Goal: Task Accomplishment & Management: Complete application form

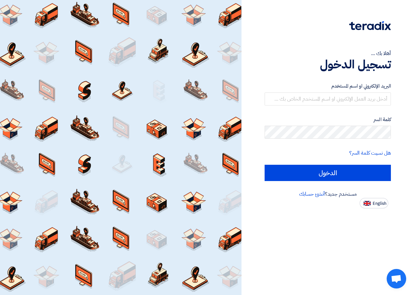
click at [262, 73] on div "أهلا بك ... تسجيل الدخول البريد الإلكتروني او اسم المستخدم كلمة السر هل نسيت كل…" at bounding box center [327, 104] width 163 height 208
click at [365, 93] on input "text" at bounding box center [327, 98] width 126 height 13
paste input "[EMAIL_ADDRESS][DOMAIN_NAME]"
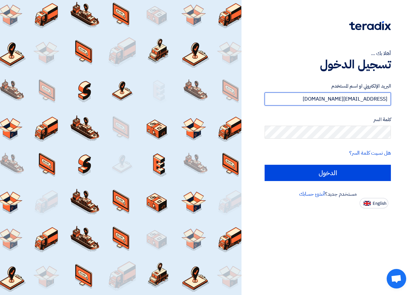
type input "[EMAIL_ADDRESS][DOMAIN_NAME]"
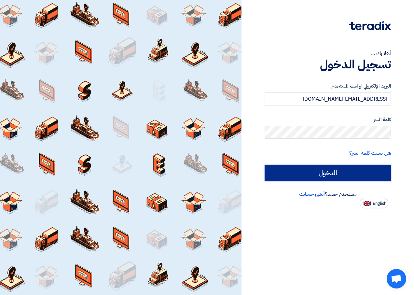
click at [332, 169] on input "الدخول" at bounding box center [327, 173] width 126 height 16
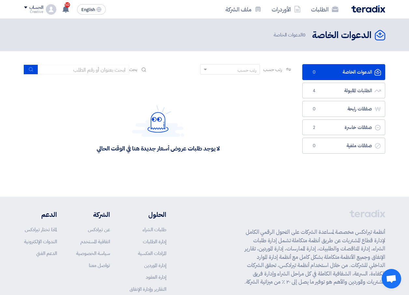
click at [357, 66] on link "الدعوات الخاصة الدعوات الخاصة 0" at bounding box center [343, 72] width 83 height 16
click at [354, 78] on link "الدعوات الخاصة الدعوات الخاصة 0" at bounding box center [343, 72] width 83 height 16
click at [353, 35] on h2 "الدعوات الخاصة" at bounding box center [342, 35] width 60 height 13
click at [369, 65] on link "الدعوات الخاصة الدعوات الخاصة 0" at bounding box center [343, 72] width 83 height 16
click at [345, 93] on link "الطلبات المقبولة الطلبات المقبولة 4" at bounding box center [343, 91] width 83 height 16
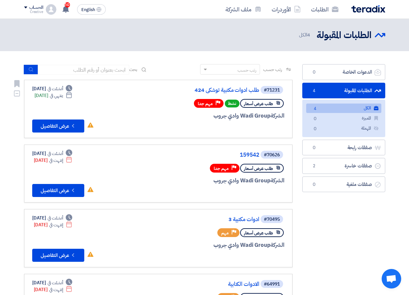
click at [147, 107] on div "طلب عرض أسعار نشط Priority مهم جدا" at bounding box center [206, 103] width 156 height 11
click at [60, 126] on button "Check details عرض التفاصيل" at bounding box center [58, 125] width 52 height 13
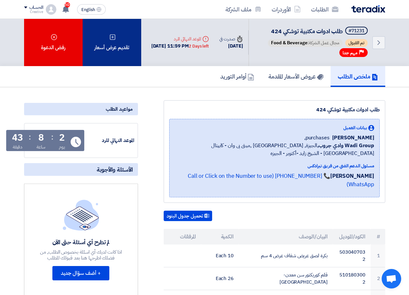
click at [109, 55] on div "تقديم عرض أسعار" at bounding box center [112, 42] width 59 height 47
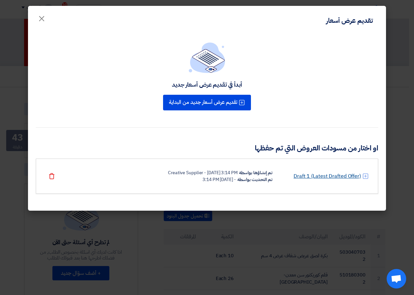
click at [324, 172] on link "Draft 1 (Latest Drafted Offer)" at bounding box center [326, 176] width 67 height 8
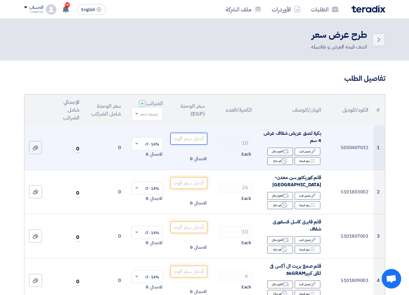
click at [182, 144] on input "number" at bounding box center [188, 139] width 36 height 12
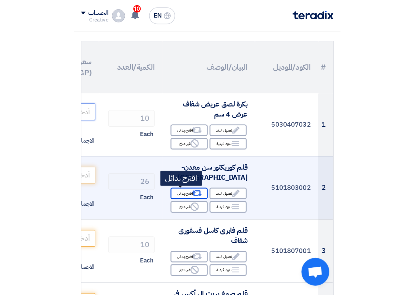
scroll to position [65, 0]
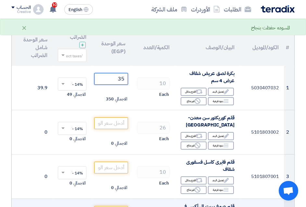
type input "3"
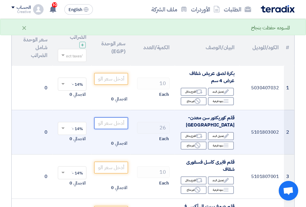
click at [103, 126] on input "number" at bounding box center [111, 123] width 34 height 12
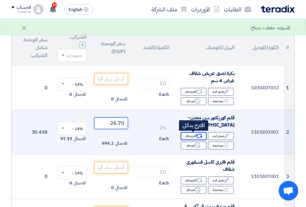
type input "26.70"
click at [186, 138] on div "Alternative اقترح بدائل" at bounding box center [194, 136] width 26 height 8
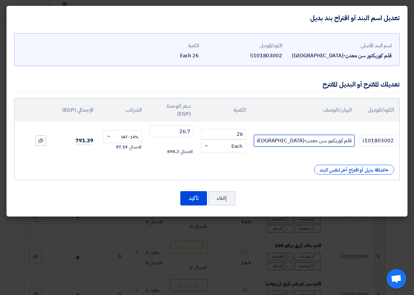
click at [260, 138] on input "قلم كوريكتور سن معدن-[GEOGRAPHIC_DATA]" at bounding box center [304, 141] width 100 height 12
type input "قلم كوريكتور سن معدن-[GEOGRAPHIC_DATA]- OVAL يباني"
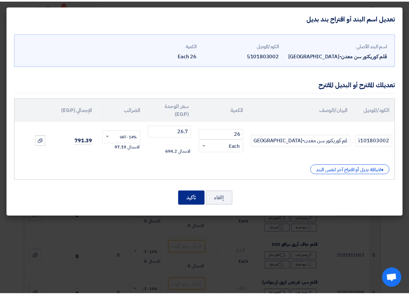
scroll to position [0, 0]
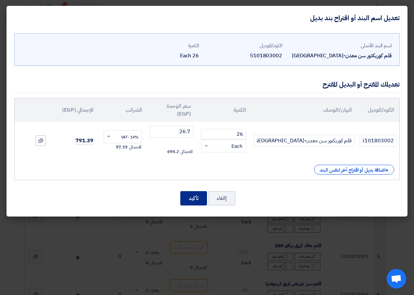
click at [191, 203] on button "تأكيد" at bounding box center [193, 198] width 27 height 14
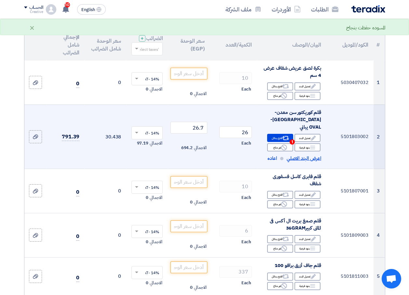
click at [305, 154] on span "اعرض البند الاصلي" at bounding box center [304, 157] width 34 height 7
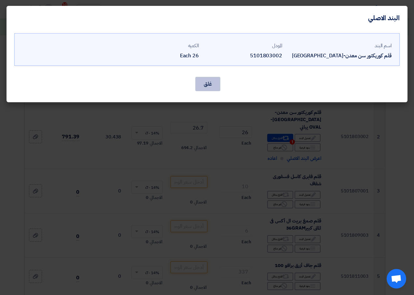
click at [204, 86] on button "غلق" at bounding box center [207, 84] width 25 height 14
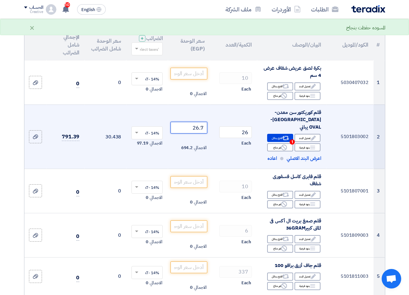
click at [197, 129] on input "26.7" at bounding box center [188, 128] width 36 height 12
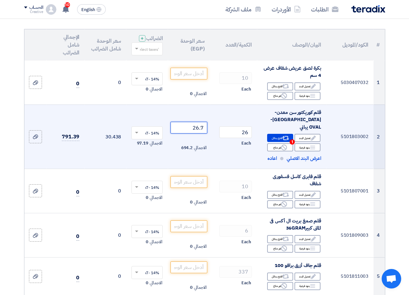
click at [197, 129] on input "26.7" at bounding box center [188, 128] width 36 height 12
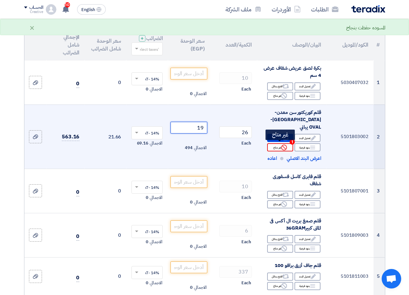
type input "19"
click at [286, 144] on use at bounding box center [284, 147] width 6 height 6
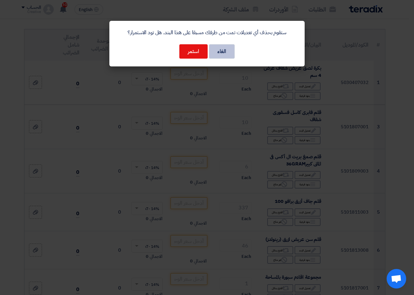
click at [224, 52] on button "الغاء" at bounding box center [222, 51] width 26 height 14
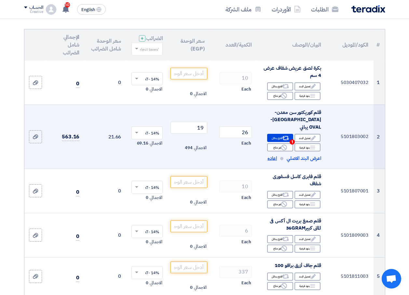
click at [275, 157] on span "اعاده" at bounding box center [271, 157] width 9 height 7
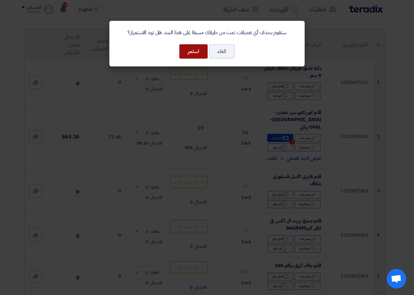
click at [193, 50] on button "استمر" at bounding box center [193, 51] width 28 height 14
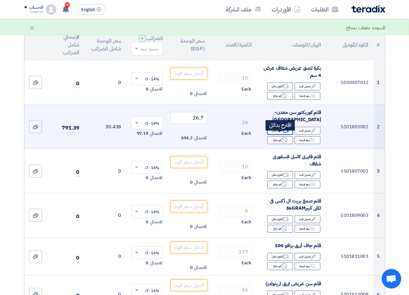
click at [285, 134] on icon "Alternative" at bounding box center [285, 130] width 7 height 7
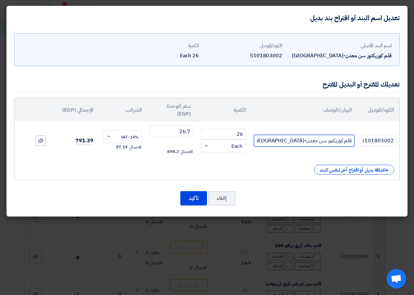
click at [306, 142] on input "قلم كوريكتور سن معدن-[GEOGRAPHIC_DATA]" at bounding box center [304, 141] width 100 height 12
type input "قلم كوريكتور [PERSON_NAME] معدن يباني -[GEOGRAPHIC_DATA]"
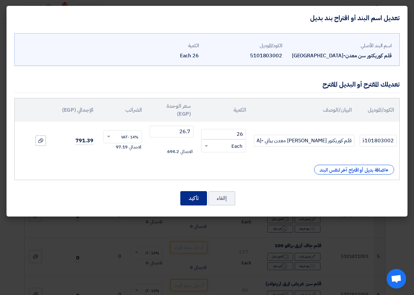
click at [184, 200] on button "تأكيد" at bounding box center [193, 198] width 27 height 14
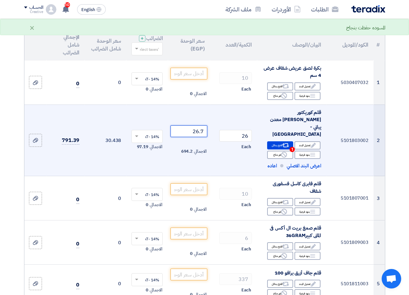
click at [200, 128] on input "26.7" at bounding box center [188, 131] width 36 height 12
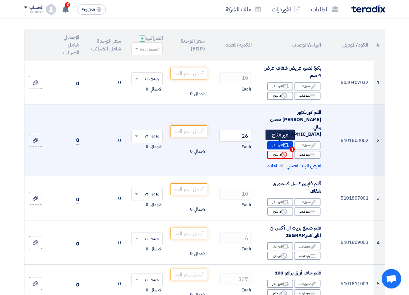
click at [286, 152] on use at bounding box center [284, 155] width 6 height 6
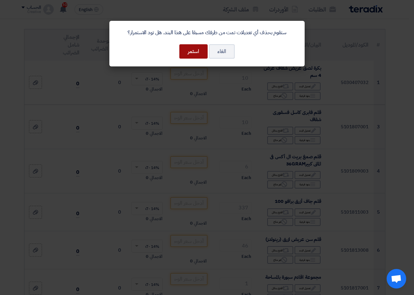
click at [196, 49] on button "استمر" at bounding box center [193, 51] width 28 height 14
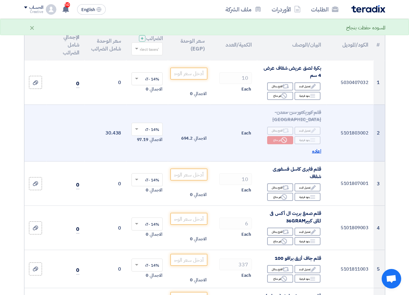
click at [318, 154] on span "اعاده" at bounding box center [316, 150] width 9 height 7
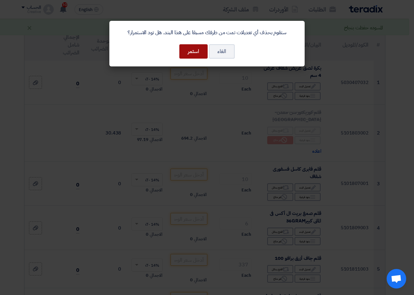
click at [197, 48] on button "استمر" at bounding box center [193, 51] width 28 height 14
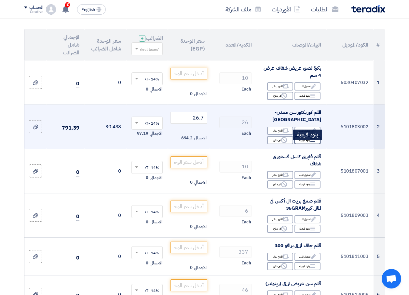
click at [310, 143] on icon "Breakdown" at bounding box center [313, 140] width 6 height 6
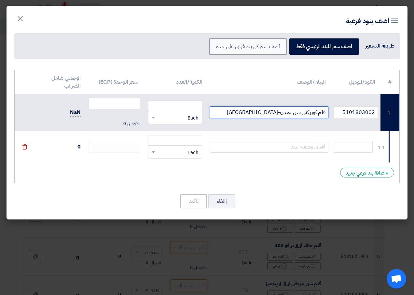
click at [305, 114] on input "قلم كوريكتور سن معدن-[GEOGRAPHIC_DATA]" at bounding box center [269, 112] width 118 height 12
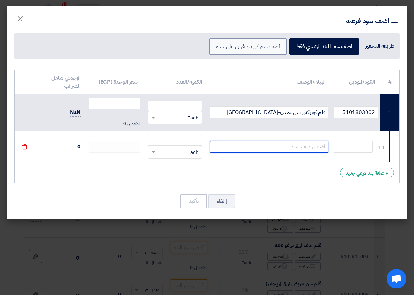
click at [255, 146] on input "text" at bounding box center [269, 147] width 118 height 12
paste input "قلم كوريكتور سن معدن-[GEOGRAPHIC_DATA]"
type input "قلم كوريكتور سن معدن-[GEOGRAPHIC_DATA]"
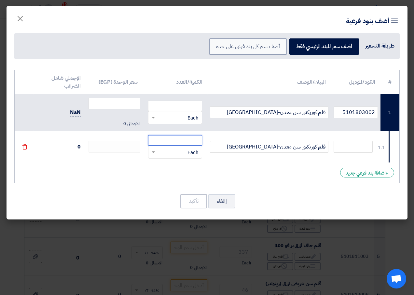
click at [180, 141] on input "number" at bounding box center [175, 140] width 54 height 10
type input "26"
click at [290, 165] on div "# الكود/الموديل البيان/الوصف الكمية/العدد سعر الوحدة (EGP) الإجمالي شامل الضرائ…" at bounding box center [206, 126] width 385 height 113
click at [382, 150] on div "1.1" at bounding box center [381, 147] width 7 height 7
click at [368, 149] on input "text" at bounding box center [352, 147] width 39 height 12
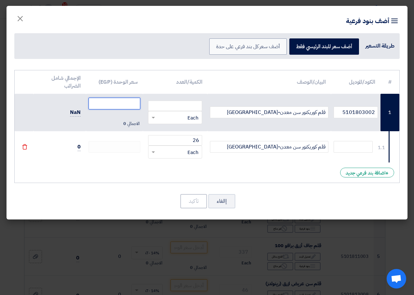
click at [126, 100] on input "number" at bounding box center [114, 104] width 52 height 12
type input "3"
type input "26.70"
click at [118, 140] on td at bounding box center [114, 146] width 57 height 31
click at [379, 147] on div "1.1" at bounding box center [381, 147] width 7 height 7
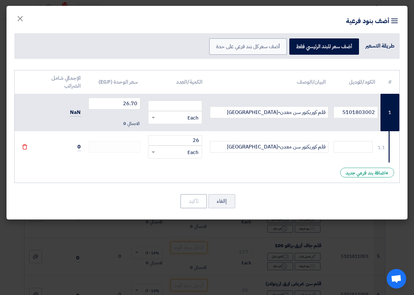
click at [393, 150] on td "1.1" at bounding box center [389, 146] width 19 height 31
click at [379, 142] on td at bounding box center [355, 146] width 49 height 31
click at [347, 146] on input "text" at bounding box center [352, 147] width 39 height 12
click at [359, 112] on input "5101803002" at bounding box center [355, 112] width 44 height 12
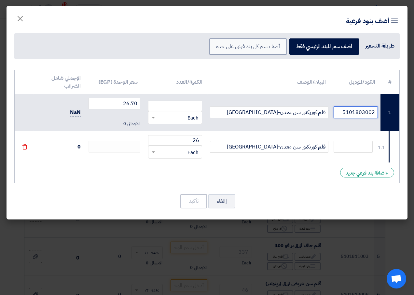
click at [359, 112] on input "5101803002" at bounding box center [355, 112] width 44 height 12
click at [350, 151] on input "text" at bounding box center [352, 147] width 39 height 12
paste input "5101803002"
type input "5101803002"
click at [106, 140] on td at bounding box center [114, 146] width 57 height 31
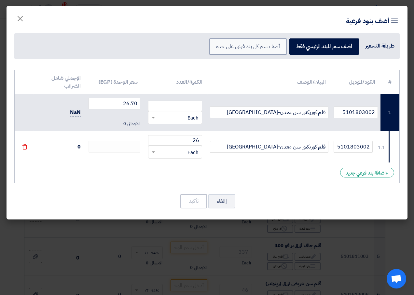
click at [168, 118] on div "RFQ_STEP1.ITEMS.2.TYPE_PLACEHOLDER × Each" at bounding box center [178, 117] width 45 height 7
click at [178, 108] on input "number" at bounding box center [175, 105] width 54 height 10
type input "26"
click at [201, 204] on button "تأكيد" at bounding box center [193, 201] width 27 height 14
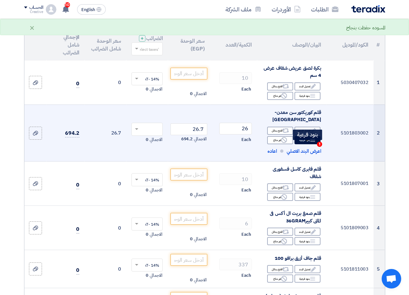
click at [315, 142] on icon "Breakdown" at bounding box center [313, 140] width 6 height 6
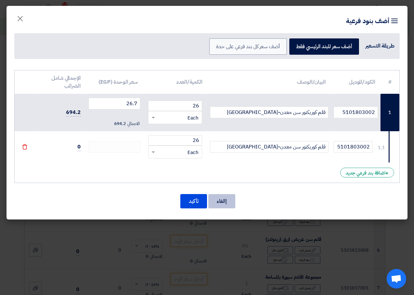
click at [220, 205] on button "إالغاء" at bounding box center [221, 201] width 27 height 14
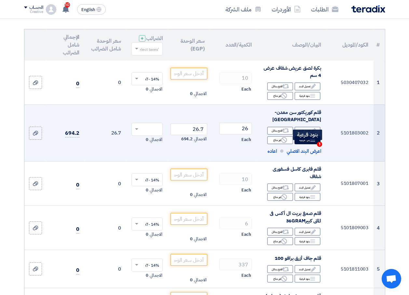
click at [299, 144] on div "Breakdown بنود فرعية 1" at bounding box center [307, 140] width 26 height 8
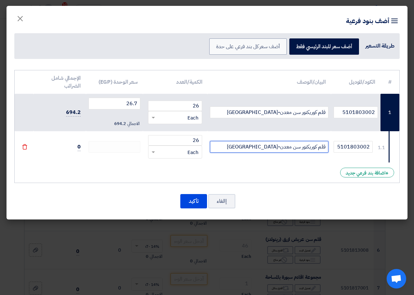
click at [280, 149] on input "قلم كوريكتور سن معدن-[GEOGRAPHIC_DATA]" at bounding box center [269, 147] width 118 height 12
type input "قلم كوريكتور [PERSON_NAME] معدن يبانى -[GEOGRAPHIC_DATA]"
click at [178, 152] on div "RFQ_STEP1.ITEMS.2.TYPE_PLACEHOLDER × Each" at bounding box center [178, 151] width 45 height 7
click at [251, 168] on div "# الكود/الموديل البيان/الوصف الكمية/العدد سعر الوحدة (EGP) الإجمالي شامل الضرائ…" at bounding box center [206, 126] width 385 height 113
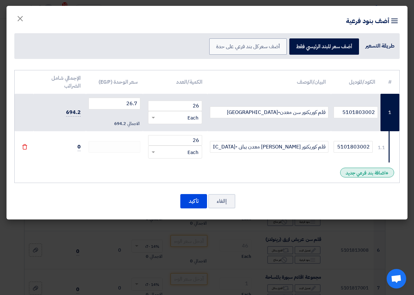
click at [372, 170] on div "+ اضافة بند فرعي جديد" at bounding box center [367, 172] width 54 height 10
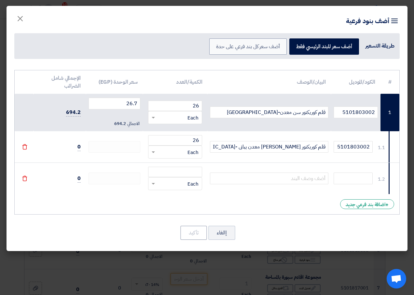
click at [149, 132] on td "26 RFQ_STEP1.ITEMS.2.TYPE_PLACEHOLDER × Each" at bounding box center [175, 147] width 64 height 32
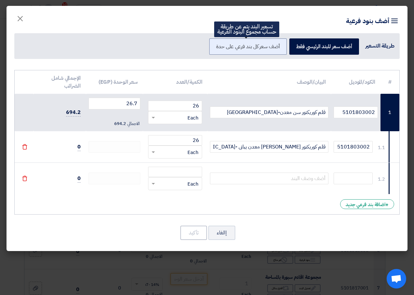
click at [268, 38] on label "أضف سعر كل بند فرعي على حدة" at bounding box center [247, 46] width 77 height 16
click at [275, 44] on input "أضف سعر كل بند فرعي على حدة" at bounding box center [277, 46] width 4 height 4
radio input "true"
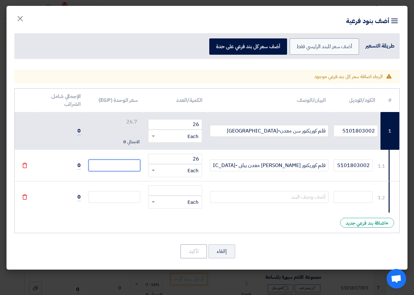
click at [113, 166] on input "number" at bounding box center [114, 165] width 52 height 12
click at [23, 195] on use at bounding box center [24, 197] width 5 height 6
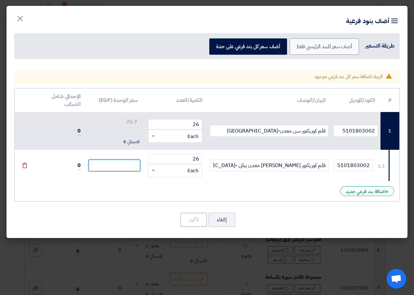
click at [126, 163] on input "number" at bounding box center [114, 165] width 52 height 12
type input "12"
type input "12.5"
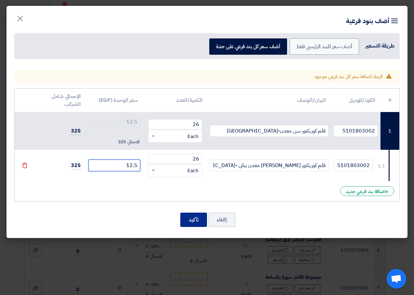
type input "12.5"
click at [191, 223] on button "تأكيد" at bounding box center [193, 219] width 27 height 14
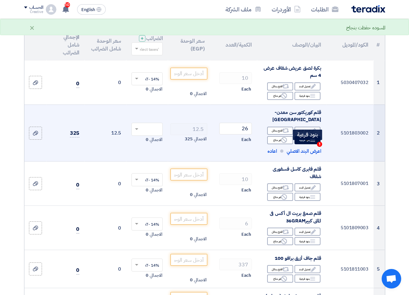
click at [309, 144] on div "Breakdown بنود فرعية 1" at bounding box center [307, 140] width 26 height 8
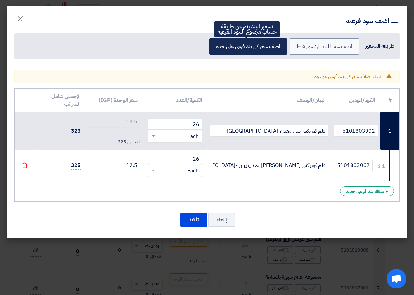
click at [256, 47] on label "أضف سعر كل بند فرعي على حدة" at bounding box center [247, 46] width 77 height 16
click at [276, 47] on input "أضف سعر كل بند فرعي على حدة" at bounding box center [278, 46] width 4 height 4
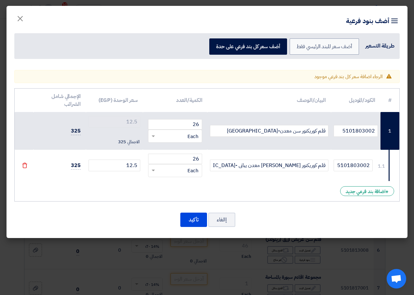
click at [122, 130] on td "12.5 الاجمالي 325" at bounding box center [114, 131] width 57 height 38
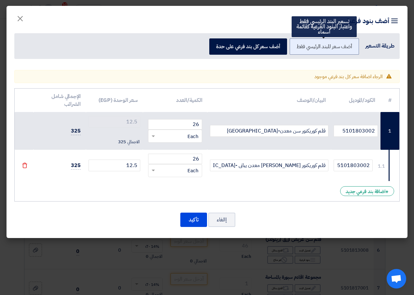
click at [330, 46] on label "أضف سعر للبند الرئيسي فقط" at bounding box center [324, 46] width 70 height 16
click at [348, 46] on input "أضف سعر للبند الرئيسي فقط" at bounding box center [350, 46] width 4 height 4
radio input "true"
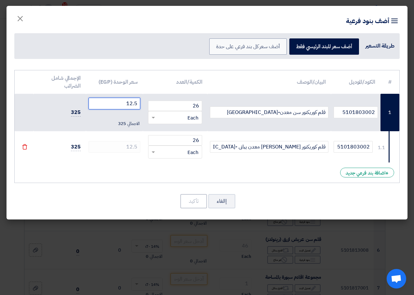
click at [132, 103] on input "12.5" at bounding box center [114, 104] width 52 height 12
type input "26.70"
click at [59, 102] on td "694.2" at bounding box center [59, 113] width 52 height 38
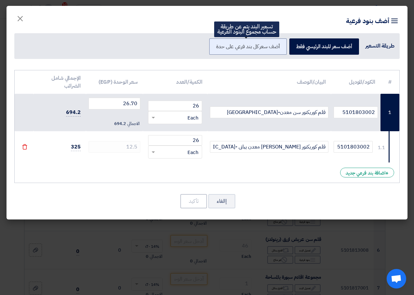
click at [269, 48] on label "أضف سعر كل بند فرعي على حدة" at bounding box center [247, 46] width 77 height 16
click at [275, 48] on input "أضف سعر كل بند فرعي على حدة" at bounding box center [277, 46] width 4 height 4
radio input "true"
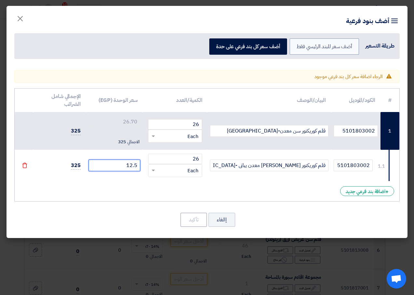
click at [132, 166] on input "12.5" at bounding box center [114, 165] width 52 height 12
type input "0"
type input "12.5"
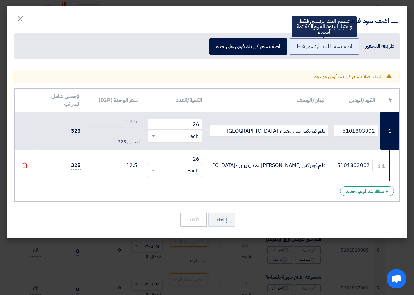
click at [313, 41] on label "أضف سعر للبند الرئيسي فقط" at bounding box center [324, 46] width 70 height 16
click at [348, 44] on input "أضف سعر للبند الرئيسي فقط" at bounding box center [350, 46] width 4 height 4
radio input "true"
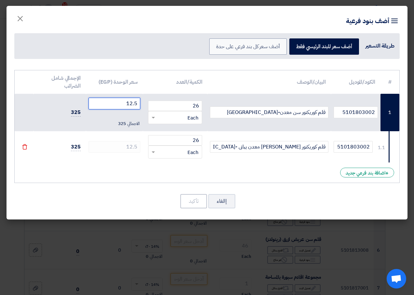
click at [129, 106] on input "12.5" at bounding box center [114, 104] width 52 height 12
click at [18, 19] on span "×" at bounding box center [20, 18] width 8 height 20
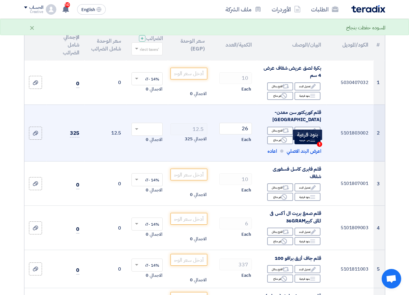
click at [318, 147] on span "1" at bounding box center [319, 143] width 5 height 5
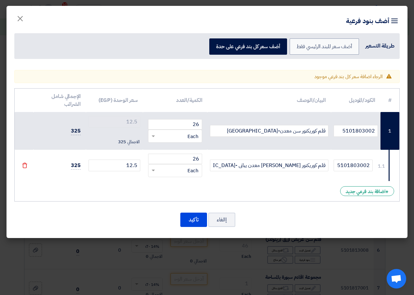
click at [23, 162] on div "File" at bounding box center [24, 164] width 8 height 7
click at [24, 166] on icon "File" at bounding box center [25, 165] width 6 height 6
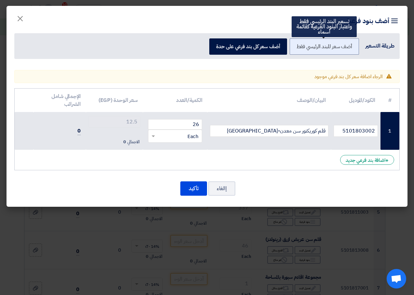
click at [298, 50] on label "أضف سعر للبند الرئيسي فقط" at bounding box center [324, 46] width 70 height 16
click at [348, 48] on input "أضف سعر للبند الرئيسي فقط" at bounding box center [350, 46] width 4 height 4
radio input "true"
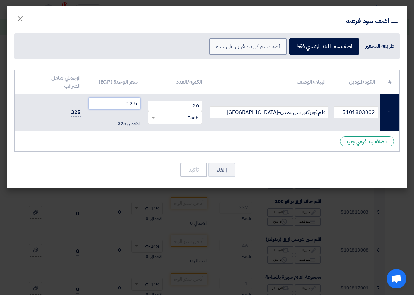
click at [130, 104] on input "12.5" at bounding box center [114, 104] width 52 height 12
type input "26.70"
click at [368, 140] on div "+ اضافة بند فرعي جديد" at bounding box center [367, 141] width 54 height 10
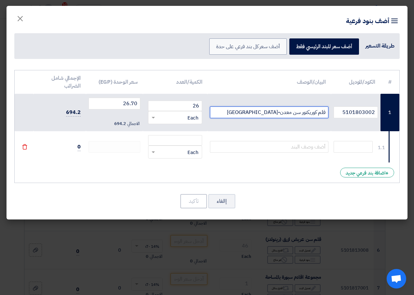
click at [279, 108] on input "قلم كوريكتور سن معدن-[GEOGRAPHIC_DATA]" at bounding box center [269, 112] width 118 height 12
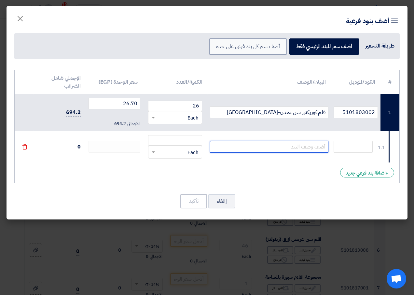
click at [283, 152] on input "text" at bounding box center [269, 147] width 118 height 12
paste input "قلم كوريكتور سن معدن-[GEOGRAPHIC_DATA]"
click at [279, 145] on input "قلم كوريكتور سن معدن-[GEOGRAPHIC_DATA]" at bounding box center [269, 147] width 118 height 12
type input "قلم كوريكتور سن معدن ياباني -[GEOGRAPHIC_DATA]"
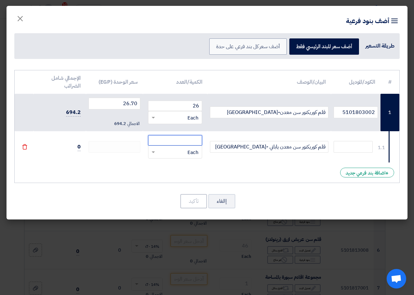
click at [185, 137] on input "number" at bounding box center [175, 140] width 54 height 10
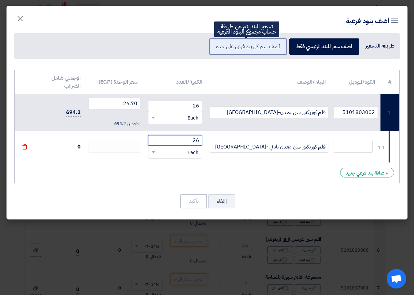
type input "26"
click at [253, 50] on label "أضف سعر كل بند فرعي على حدة" at bounding box center [247, 46] width 77 height 16
click at [275, 48] on input "أضف سعر كل بند فرعي على حدة" at bounding box center [277, 46] width 4 height 4
radio input "true"
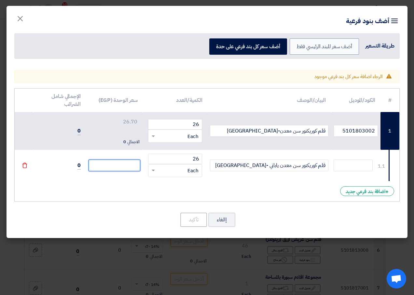
click at [132, 166] on input "number" at bounding box center [114, 165] width 52 height 12
type input "1"
type input "16"
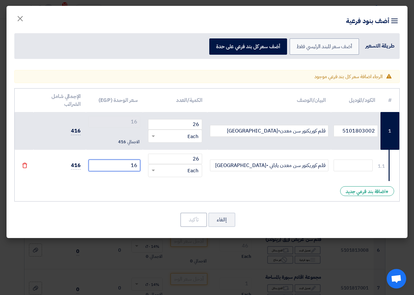
type input "16.3"
type input "16"
type input "1"
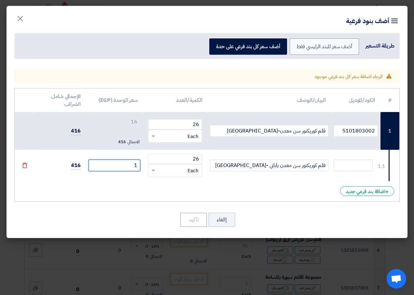
type input "1"
type input "12"
type input "12.3"
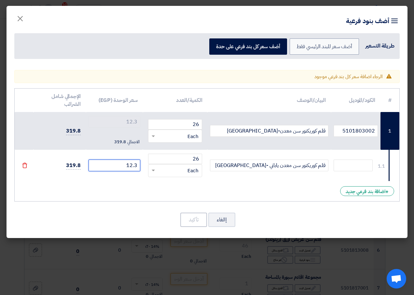
type input "12"
type input "12.5"
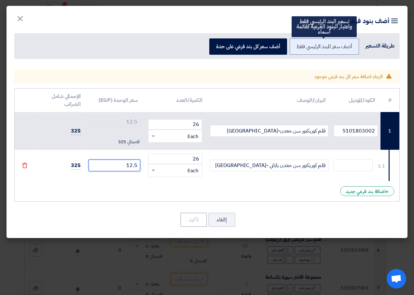
type input "12.5"
click at [294, 43] on label "أضف سعر للبند الرئيسي فقط" at bounding box center [324, 46] width 70 height 16
click at [348, 44] on input "أضف سعر للبند الرئيسي فقط" at bounding box center [350, 46] width 4 height 4
radio input "true"
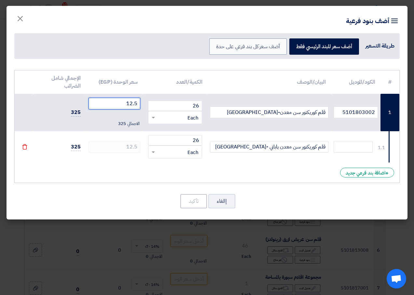
click at [127, 101] on input "12.5" at bounding box center [114, 104] width 52 height 12
type input "26.70"
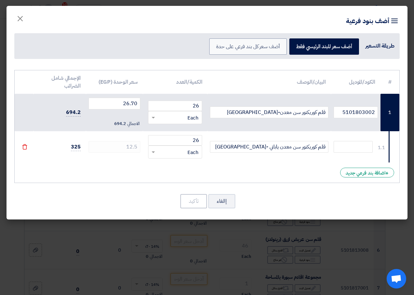
click at [391, 21] on icon "Item breakdown" at bounding box center [394, 21] width 8 height 8
click at [394, 21] on icon "Item breakdown" at bounding box center [394, 21] width 8 height 8
drag, startPoint x: 394, startPoint y: 21, endPoint x: 391, endPoint y: 31, distance: 10.1
click at [391, 27] on div "Item breakdown أضف بنود فرعية طريقة التسعير أضف سعر للبند الرئيسي فقط أضف سعر ك…" at bounding box center [207, 36] width 401 height 61
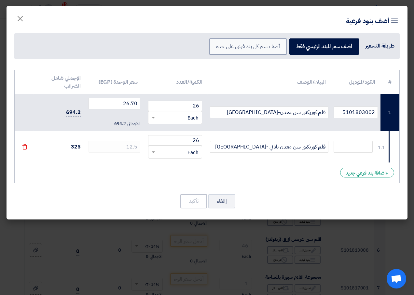
click at [380, 47] on div "طريقة التسعير" at bounding box center [379, 46] width 29 height 8
click at [368, 46] on div "طريقة التسعير" at bounding box center [379, 46] width 29 height 8
click at [291, 194] on div "إالغاء تأكيد" at bounding box center [206, 201] width 385 height 16
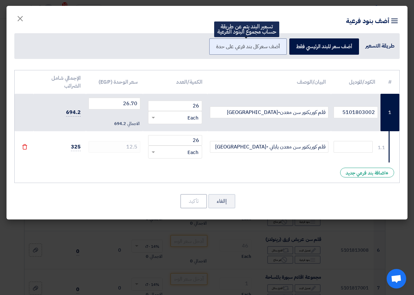
click at [264, 43] on label "أضف سعر كل بند فرعي على حدة" at bounding box center [247, 46] width 77 height 16
click at [275, 44] on input "أضف سعر كل بند فرعي على حدة" at bounding box center [277, 46] width 4 height 4
radio input "true"
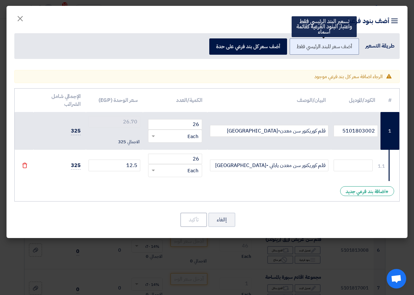
click at [318, 45] on label "أضف سعر للبند الرئيسي فقط" at bounding box center [324, 46] width 70 height 16
click at [348, 45] on input "أضف سعر للبند الرئيسي فقط" at bounding box center [350, 46] width 4 height 4
radio input "true"
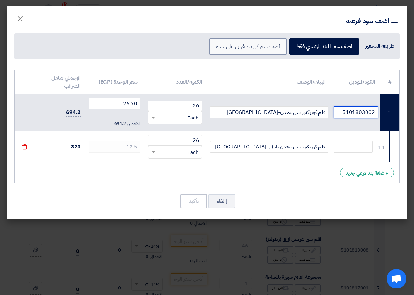
click at [364, 114] on input "5101803002" at bounding box center [355, 112] width 44 height 12
click at [358, 147] on input "text" at bounding box center [352, 147] width 39 height 12
paste input "5101803002"
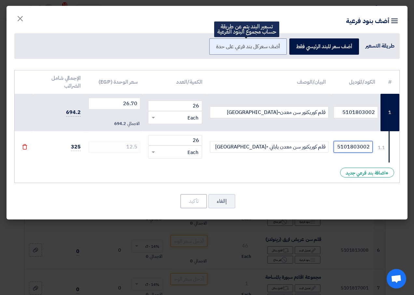
type input "5101803002"
click at [265, 47] on label "أضف سعر كل بند فرعي على حدة" at bounding box center [247, 46] width 77 height 16
click at [275, 47] on input "أضف سعر كل بند فرعي على حدة" at bounding box center [277, 46] width 4 height 4
radio input "true"
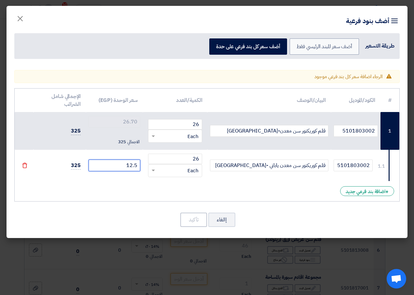
click at [127, 168] on input "12.5" at bounding box center [114, 165] width 52 height 12
type input "12.5"
click at [129, 194] on div "# الكود/الموديل البيان/الوصف الكمية/العدد سعر الوحدة (EGP) الإجمالي شامل الضرائ…" at bounding box center [206, 144] width 385 height 113
click at [22, 13] on span "×" at bounding box center [20, 18] width 8 height 20
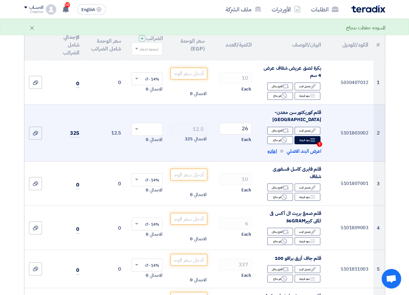
click at [275, 155] on span "اعاده" at bounding box center [271, 150] width 9 height 7
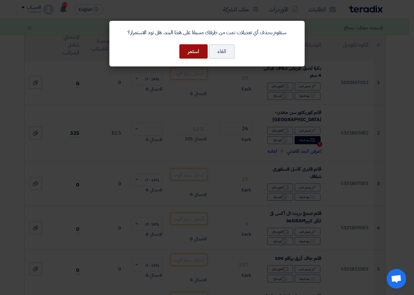
click at [197, 49] on button "استمر" at bounding box center [193, 51] width 28 height 14
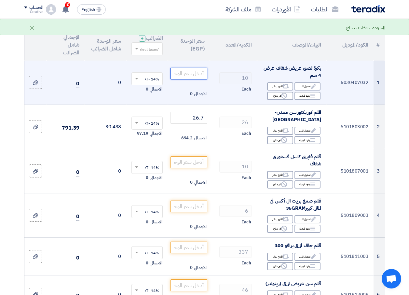
click at [192, 79] on input "number" at bounding box center [188, 74] width 36 height 12
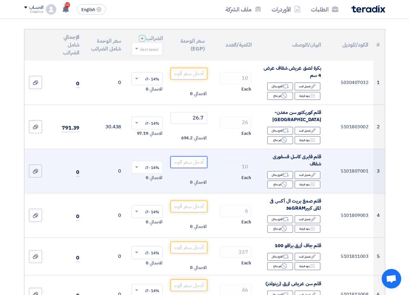
click at [197, 168] on input "number" at bounding box center [188, 162] width 36 height 12
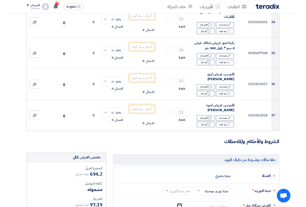
scroll to position [1431, 0]
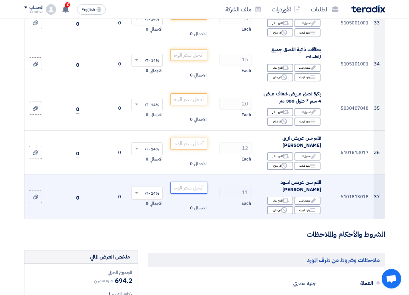
click at [190, 182] on input "number" at bounding box center [188, 188] width 36 height 12
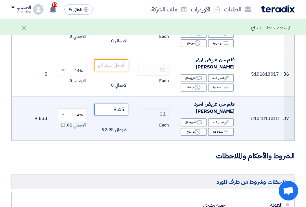
scroll to position [1529, 0]
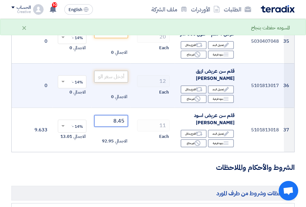
type input "8.45"
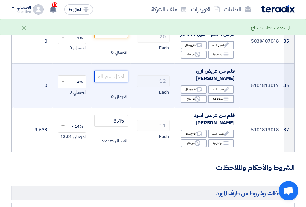
click at [114, 71] on input "number" at bounding box center [111, 77] width 34 height 12
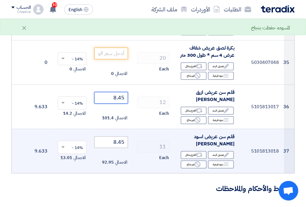
scroll to position [1496, 0]
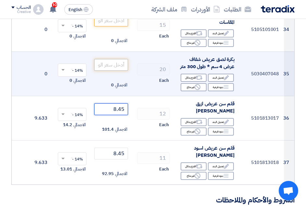
type input "8.45"
click at [118, 59] on input "number" at bounding box center [111, 65] width 34 height 12
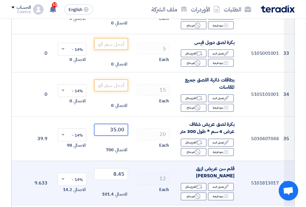
scroll to position [1431, 0]
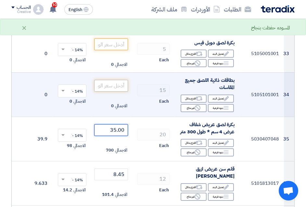
type input "35.00"
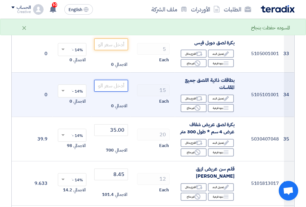
click at [114, 80] on input "number" at bounding box center [111, 86] width 34 height 12
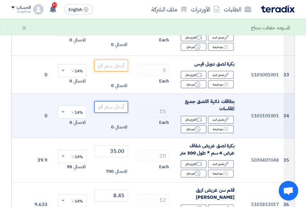
scroll to position [1398, 0]
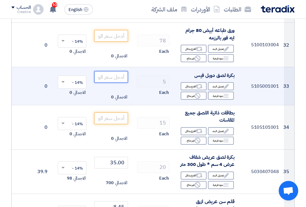
click at [116, 71] on input "number" at bounding box center [111, 77] width 34 height 12
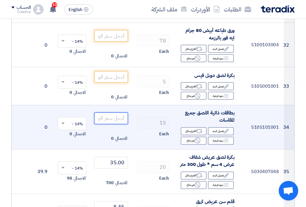
click at [119, 112] on input "number" at bounding box center [111, 118] width 34 height 12
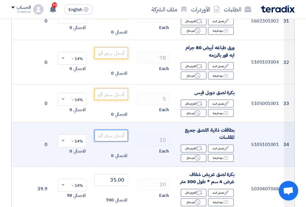
scroll to position [1366, 0]
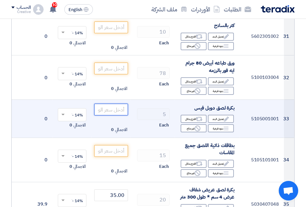
click at [118, 103] on input "number" at bounding box center [111, 109] width 34 height 12
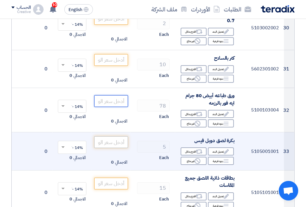
click at [118, 99] on input "number" at bounding box center [111, 101] width 34 height 12
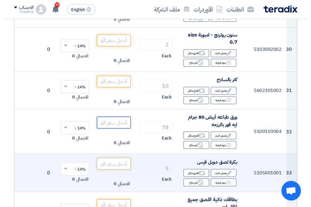
scroll to position [1301, 0]
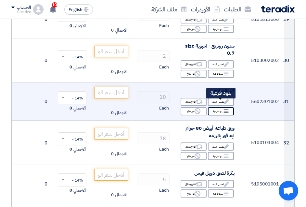
click at [217, 107] on div "Breakdown بنود فرعية" at bounding box center [221, 111] width 26 height 8
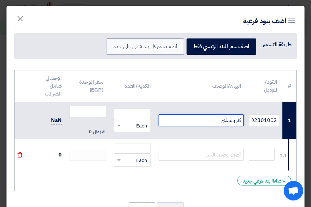
click at [209, 118] on input "كتر بالسلاح" at bounding box center [201, 120] width 85 height 12
type input "كتر بالسلاح عريض"
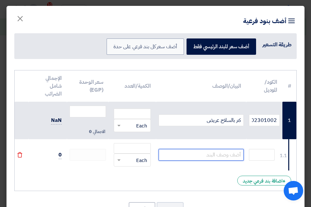
click at [213, 157] on input "text" at bounding box center [201, 155] width 85 height 12
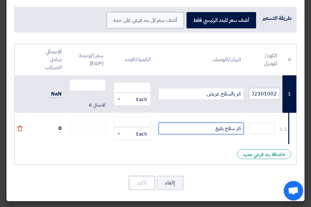
type input "كتر سلاح رفيع"
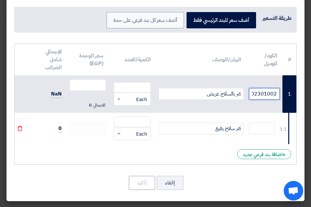
click at [265, 92] on input "5602301002" at bounding box center [264, 94] width 31 height 12
click at [261, 127] on input "text" at bounding box center [262, 128] width 26 height 12
paste input "5602301002"
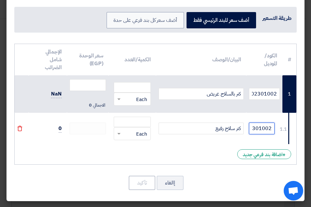
scroll to position [0, -12]
type input "5602301002"
click at [139, 84] on input "number" at bounding box center [132, 87] width 37 height 10
click at [203, 164] on div "# الكود/الموديل البيان/الوصف الكمية/العدد سعر الوحدة (EGP) الإجمالي شامل الضرائب" at bounding box center [156, 120] width 298 height 161
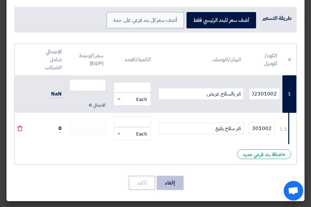
click at [174, 179] on button "إالغاء" at bounding box center [170, 182] width 27 height 14
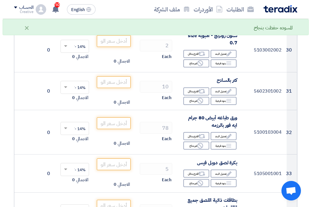
scroll to position [1301, 0]
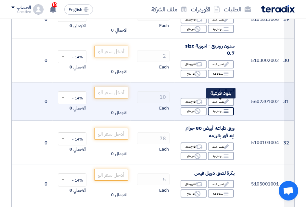
click at [228, 108] on icon "Breakdown" at bounding box center [226, 111] width 6 height 6
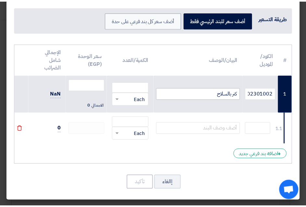
scroll to position [0, 0]
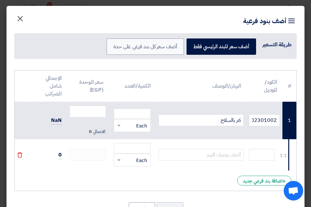
click at [24, 15] on span "×" at bounding box center [20, 18] width 8 height 20
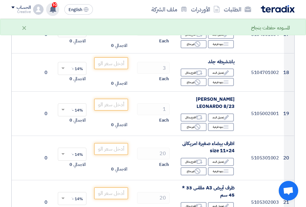
scroll to position [781, 0]
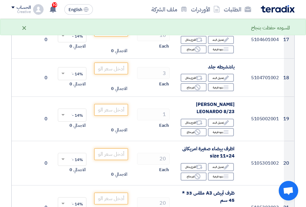
click at [24, 28] on div "×" at bounding box center [24, 28] width 6 height 8
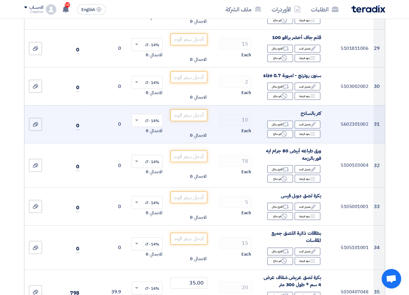
scroll to position [1236, 0]
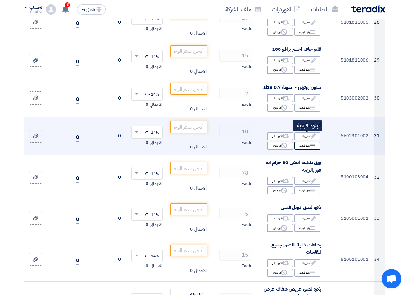
click at [301, 141] on div "Breakdown بنود فرعية" at bounding box center [307, 145] width 26 height 8
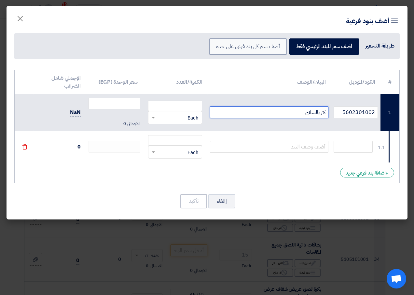
click at [294, 117] on input "كتر بالسلاح" at bounding box center [269, 112] width 118 height 12
type input "كتر بالسلاح عريض"
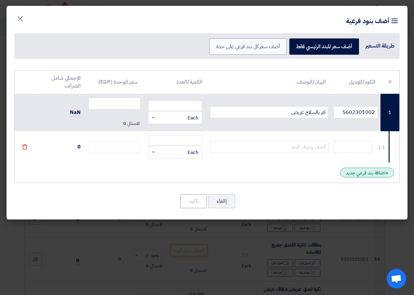
click at [365, 177] on div "+ اضافة بند فرعي جديد" at bounding box center [367, 172] width 54 height 10
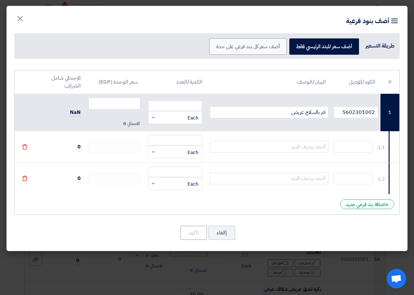
click at [24, 146] on icon "File" at bounding box center [25, 147] width 6 height 6
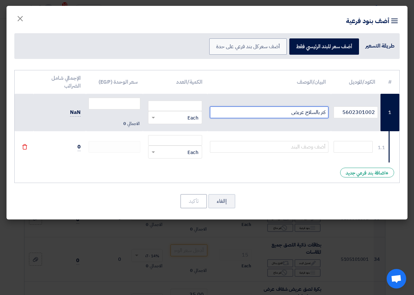
click at [302, 110] on input "كتر بالسلاح عريض" at bounding box center [269, 112] width 118 height 12
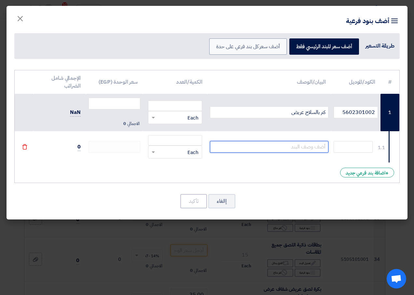
click at [304, 149] on input "text" at bounding box center [269, 147] width 118 height 12
paste input "كتر بالسلاح عريض"
type input "كتر بالسلاح رفيع"
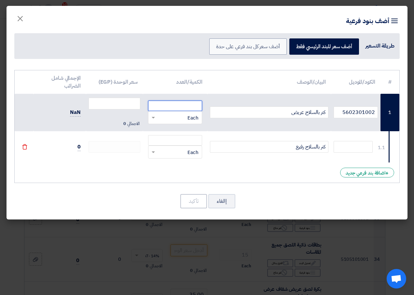
click at [179, 104] on input "number" at bounding box center [175, 105] width 54 height 10
type input "5"
click at [168, 140] on input "number" at bounding box center [175, 140] width 54 height 10
type input "5"
click at [119, 103] on input "number" at bounding box center [114, 104] width 52 height 12
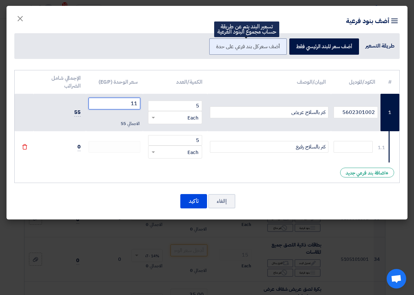
type input "11"
click at [254, 46] on label "أضف سعر كل بند فرعي على حدة" at bounding box center [247, 46] width 77 height 16
click at [275, 46] on input "أضف سعر كل بند فرعي على حدة" at bounding box center [277, 46] width 4 height 4
radio input "true"
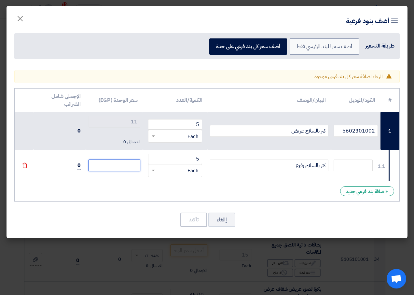
click at [123, 166] on input "number" at bounding box center [114, 165] width 52 height 12
type input "8"
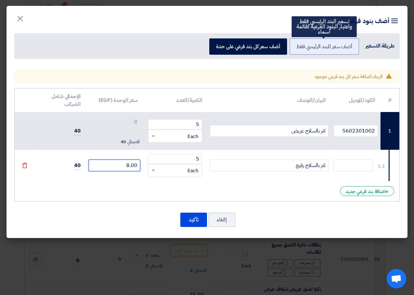
type input "8.00"
click at [339, 43] on label "أضف سعر للبند الرئيسي فقط" at bounding box center [324, 46] width 70 height 16
click at [348, 44] on input "أضف سعر للبند الرئيسي فقط" at bounding box center [350, 46] width 4 height 4
radio input "true"
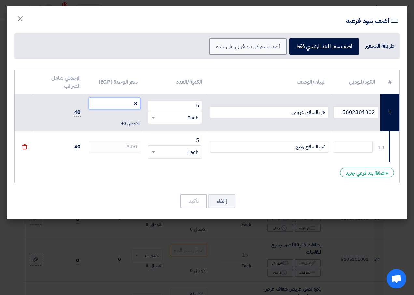
click at [133, 102] on input "8" at bounding box center [114, 104] width 52 height 12
click at [134, 102] on input "8" at bounding box center [114, 104] width 52 height 12
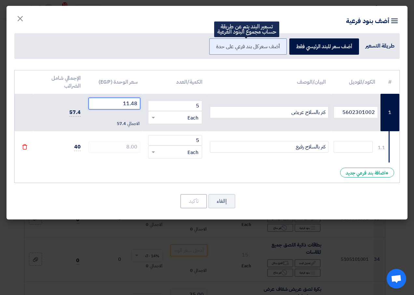
type input "11.48"
click at [228, 48] on label "أضف سعر كل بند فرعي على حدة" at bounding box center [247, 46] width 77 height 16
click at [275, 48] on input "أضف سعر كل بند فرعي على حدة" at bounding box center [277, 46] width 4 height 4
radio input "true"
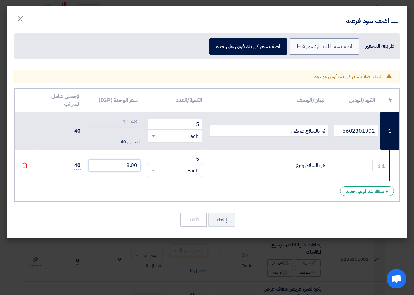
click at [136, 167] on input "8.00" at bounding box center [114, 165] width 52 height 12
click at [113, 165] on input "8.00" at bounding box center [114, 165] width 52 height 12
click at [128, 194] on div "# الكود/الموديل البيان/الوصف الكمية/العدد سعر الوحدة (EGP) الإجمالي شامل الضرائ…" at bounding box center [206, 144] width 385 height 113
click at [129, 165] on input "8.00" at bounding box center [114, 165] width 52 height 12
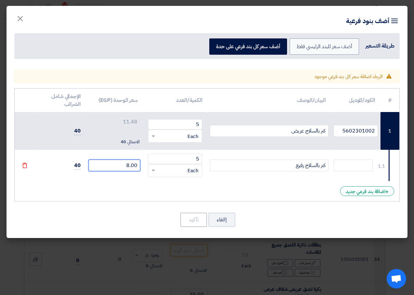
type input "8"
type input "8.00"
click at [140, 188] on div "# الكود/الموديل البيان/الوصف الكمية/العدد سعر الوحدة (EGP) الإجمالي شامل الضرائ…" at bounding box center [206, 144] width 385 height 113
click at [136, 166] on input "8.00" at bounding box center [114, 165] width 52 height 12
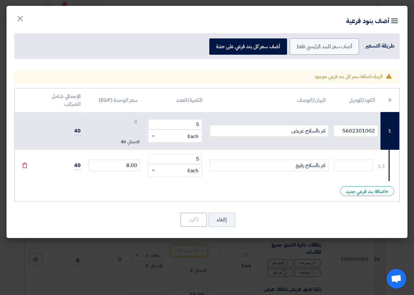
click at [217, 206] on div "Warning الرجاء اضافة سعر كل بند فرعي موجود # الكود/الموديل البيان/الوصف 5" at bounding box center [207, 152] width 401 height 171
click at [25, 166] on icon "File" at bounding box center [25, 165] width 6 height 6
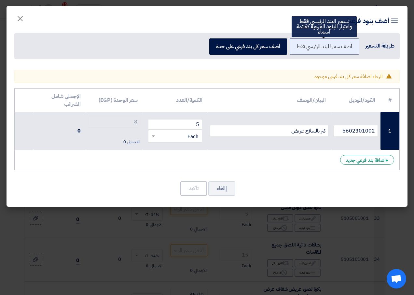
click at [331, 53] on label "أضف سعر للبند الرئيسي فقط" at bounding box center [324, 46] width 70 height 16
click at [348, 48] on input "أضف سعر للبند الرئيسي فقط" at bounding box center [350, 46] width 4 height 4
radio input "true"
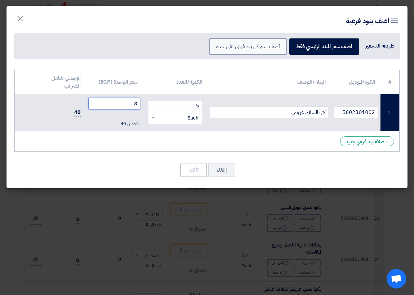
click at [135, 101] on input "8" at bounding box center [114, 104] width 52 height 12
type input "11.58"
click at [366, 144] on div "+ اضافة بند فرعي جديد" at bounding box center [367, 141] width 54 height 10
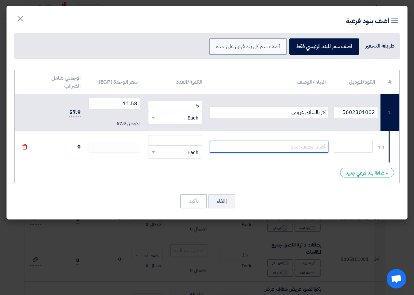
click at [309, 148] on input "text" at bounding box center [269, 147] width 118 height 12
paste input "كتر بالسلاح عريض"
type input "كتر بالسلاح رفيع"
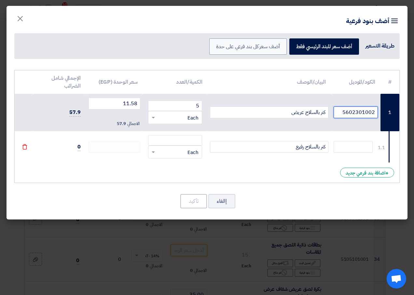
click at [368, 112] on input "5602301002" at bounding box center [355, 112] width 44 height 12
click at [369, 145] on input "text" at bounding box center [352, 147] width 39 height 12
paste input "5602301002"
type input "5602301002"
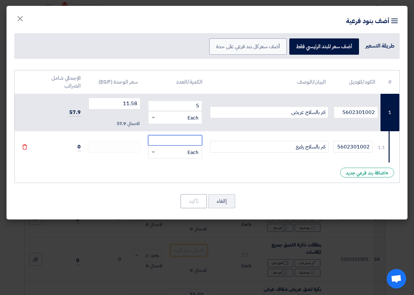
click at [170, 139] on input "number" at bounding box center [175, 140] width 54 height 10
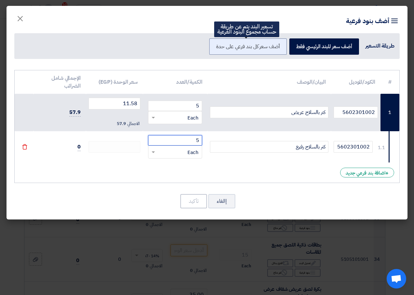
type input "5"
click at [249, 53] on label "أضف سعر كل بند فرعي على حدة" at bounding box center [247, 46] width 77 height 16
click at [275, 48] on input "أضف سعر كل بند فرعي على حدة" at bounding box center [277, 46] width 4 height 4
radio input "true"
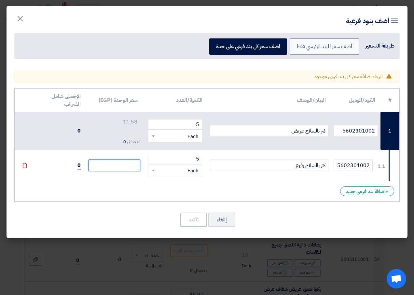
click at [122, 167] on input "number" at bounding box center [114, 165] width 52 height 12
type input "8"
type input "8.00"
click at [266, 199] on div "# الكود/الموديل البيان/الوصف الكمية/العدد سعر الوحدة (EGP) الإجمالي شامل الضرائ…" at bounding box center [206, 144] width 385 height 113
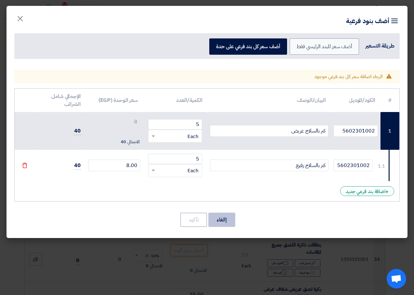
click at [223, 220] on button "إالغاء" at bounding box center [221, 219] width 27 height 14
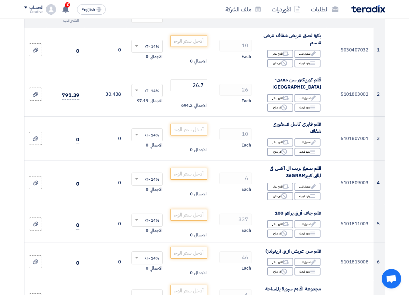
scroll to position [65, 0]
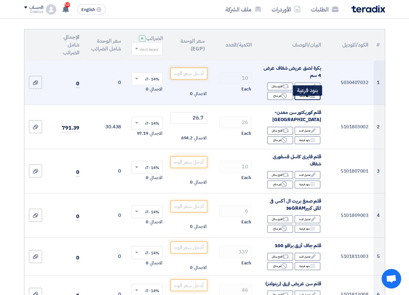
click at [315, 99] on icon "Breakdown" at bounding box center [313, 96] width 6 height 6
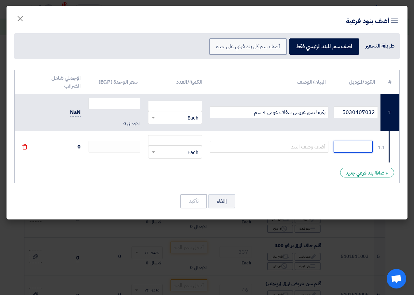
click at [355, 152] on input "text" at bounding box center [352, 147] width 39 height 12
click at [314, 144] on input "text" at bounding box center [269, 147] width 118 height 12
click at [310, 114] on input "بكرة لصق عريض شفاف عرض 4 سم" at bounding box center [269, 112] width 118 height 12
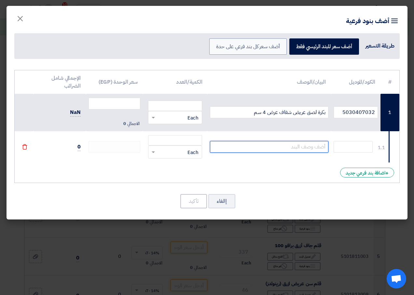
click at [303, 141] on input "text" at bounding box center [269, 147] width 118 height 12
paste input "بكرة لصق عريض شفاف عرض 4 سم"
click at [263, 149] on input "بكرة لصق عريض شفاف عرض 4 سم" at bounding box center [269, 147] width 118 height 12
type input "بكرة لصق عريض شفاف عرض 5 سم"
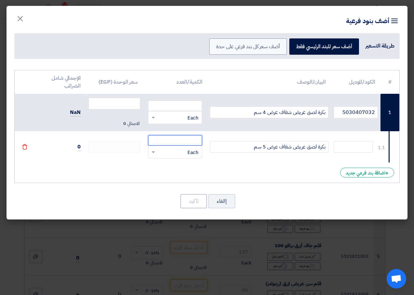
click at [171, 137] on input "number" at bounding box center [175, 140] width 54 height 10
type input "5"
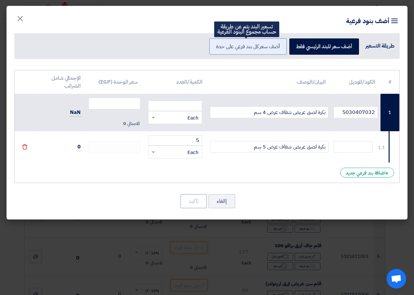
click at [246, 48] on label "أضف سعر كل بند فرعي على حدة" at bounding box center [247, 46] width 77 height 16
click at [275, 48] on input "أضف سعر كل بند فرعي على حدة" at bounding box center [277, 46] width 4 height 4
radio input "true"
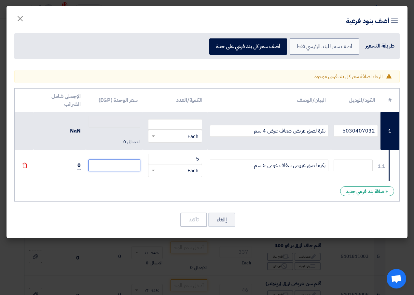
click at [113, 166] on input "number" at bounding box center [114, 165] width 52 height 12
type input "5"
type input "55"
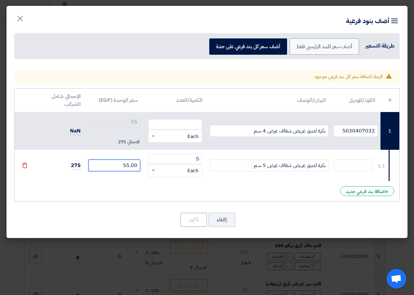
type input "55.00"
click at [113, 191] on div "# الكود/الموديل البيان/الوصف الكمية/العدد سعر الوحدة (EGP) الإجمالي شامل الضرائ…" at bounding box center [206, 144] width 385 height 113
click at [370, 131] on input "5030407032" at bounding box center [355, 131] width 44 height 12
click at [358, 166] on input "text" at bounding box center [352, 165] width 39 height 12
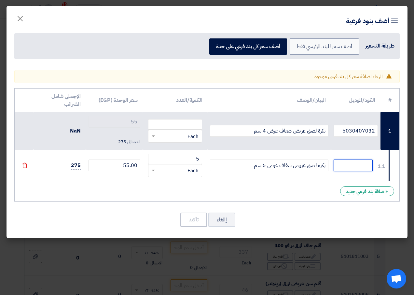
paste input "5030407032"
type input "5030407032"
click at [134, 184] on div "# الكود/الموديل البيان/الوصف الكمية/العدد سعر الوحدة (EGP) الإجمالي شامل الضرائ…" at bounding box center [206, 144] width 385 height 113
click at [192, 124] on input "number" at bounding box center [175, 124] width 54 height 10
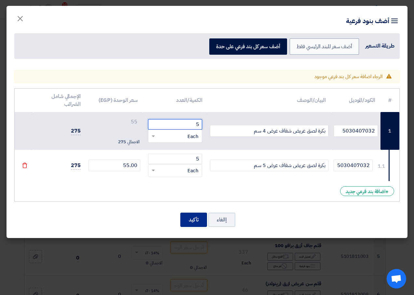
type input "5"
click at [187, 220] on button "تأكيد" at bounding box center [193, 219] width 27 height 14
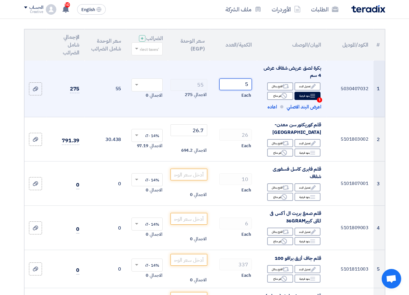
click at [237, 90] on input "5" at bounding box center [235, 84] width 33 height 12
click at [311, 99] on icon "Breakdown" at bounding box center [313, 96] width 6 height 6
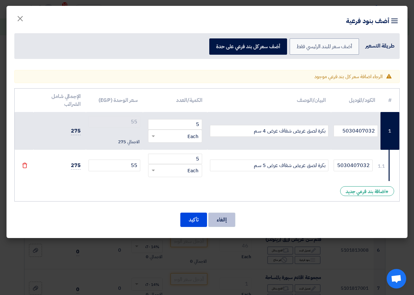
click at [221, 216] on button "إالغاء" at bounding box center [221, 219] width 27 height 14
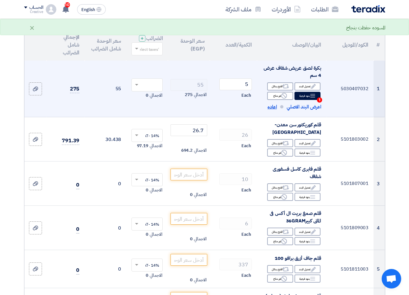
click at [271, 111] on span "اعاده" at bounding box center [271, 106] width 9 height 7
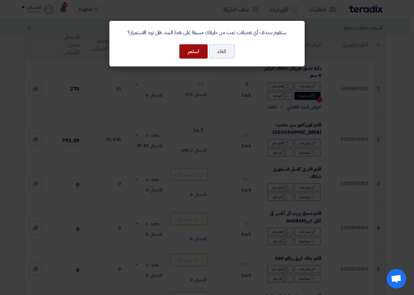
click at [193, 51] on button "استمر" at bounding box center [193, 51] width 28 height 14
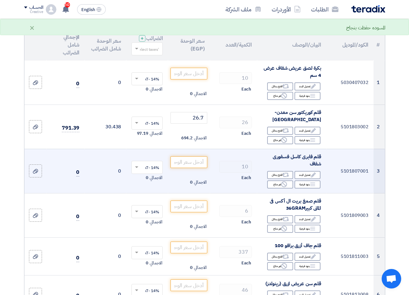
scroll to position [0, 0]
